Goal: Task Accomplishment & Management: Use online tool/utility

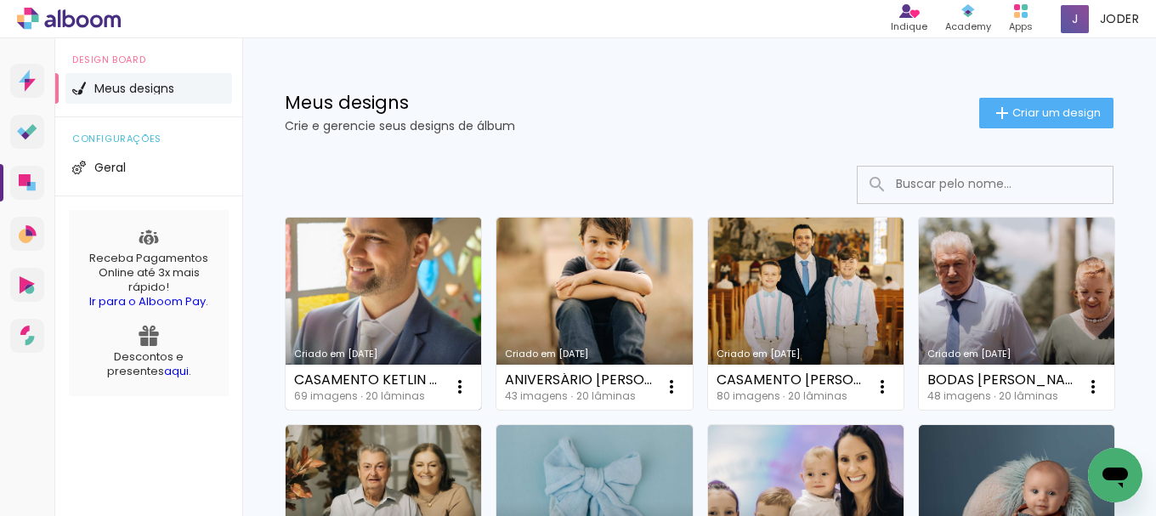
click at [391, 298] on link "Criado em [DATE]" at bounding box center [384, 314] width 196 height 192
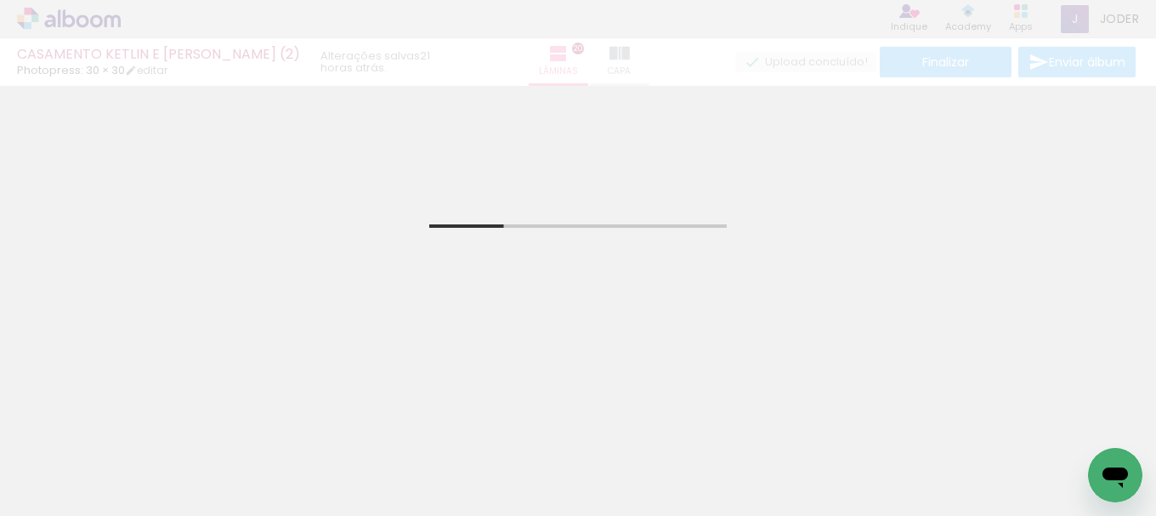
click at [88, 462] on iron-icon at bounding box center [87, 465] width 14 height 14
